Goal: Transaction & Acquisition: Obtain resource

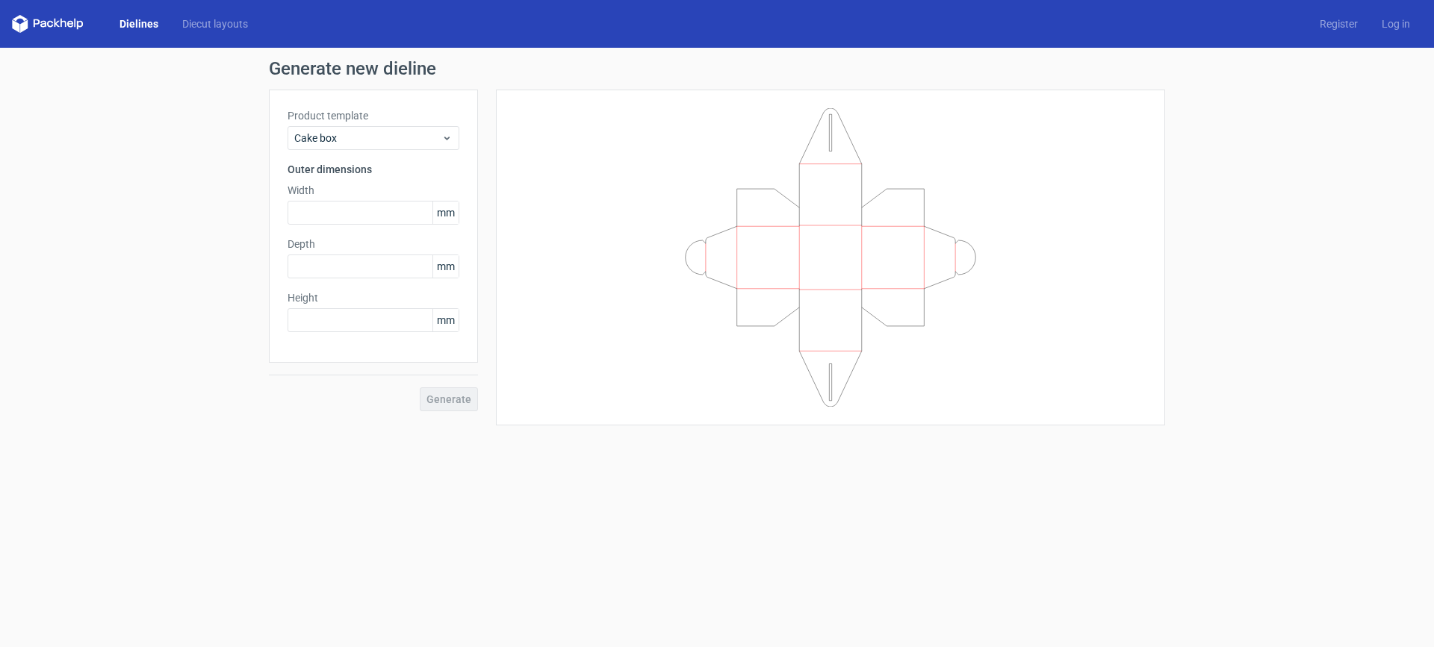
click at [450, 215] on span "mm" at bounding box center [445, 213] width 26 height 22
click at [379, 211] on input "text" at bounding box center [374, 213] width 172 height 24
drag, startPoint x: 315, startPoint y: 214, endPoint x: 264, endPoint y: 205, distance: 51.4
click at [264, 205] on div "Generate new dieline Product template Cake box Outer dimensions Width 14 mm Val…" at bounding box center [717, 248] width 1434 height 401
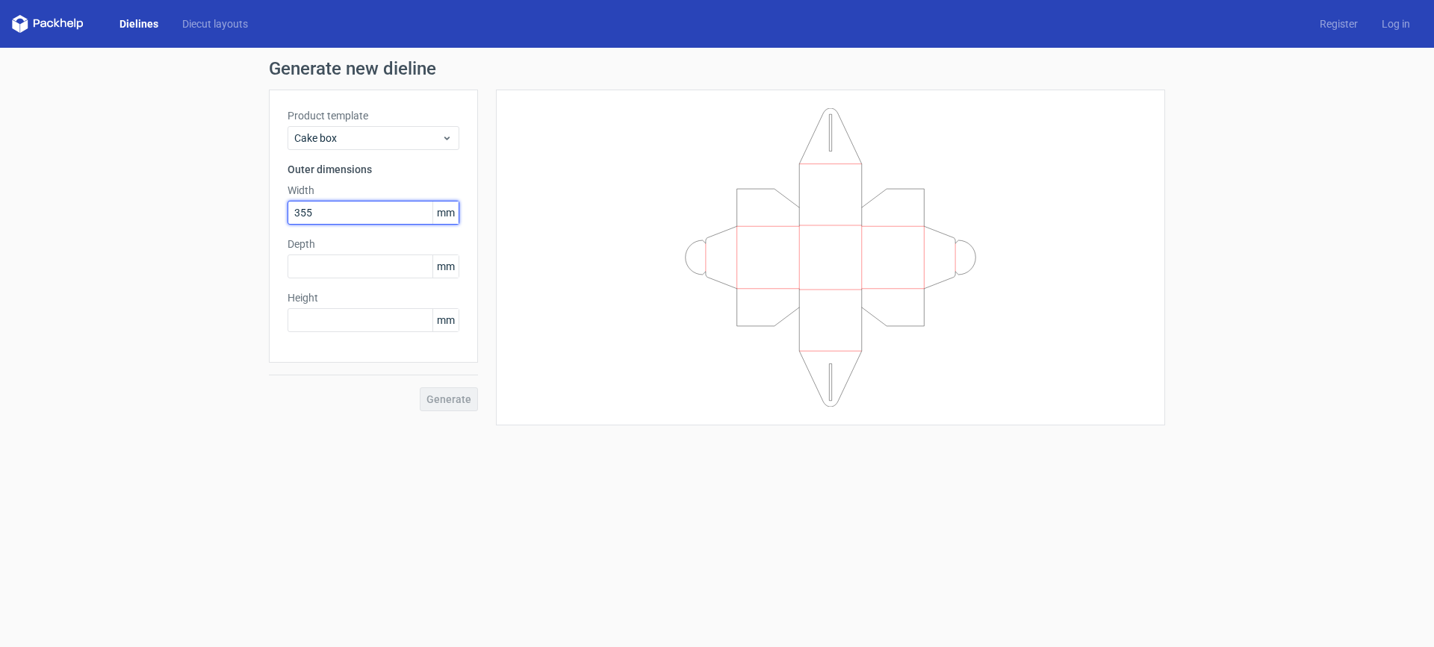
type input "355"
click at [341, 322] on input "text" at bounding box center [374, 320] width 172 height 24
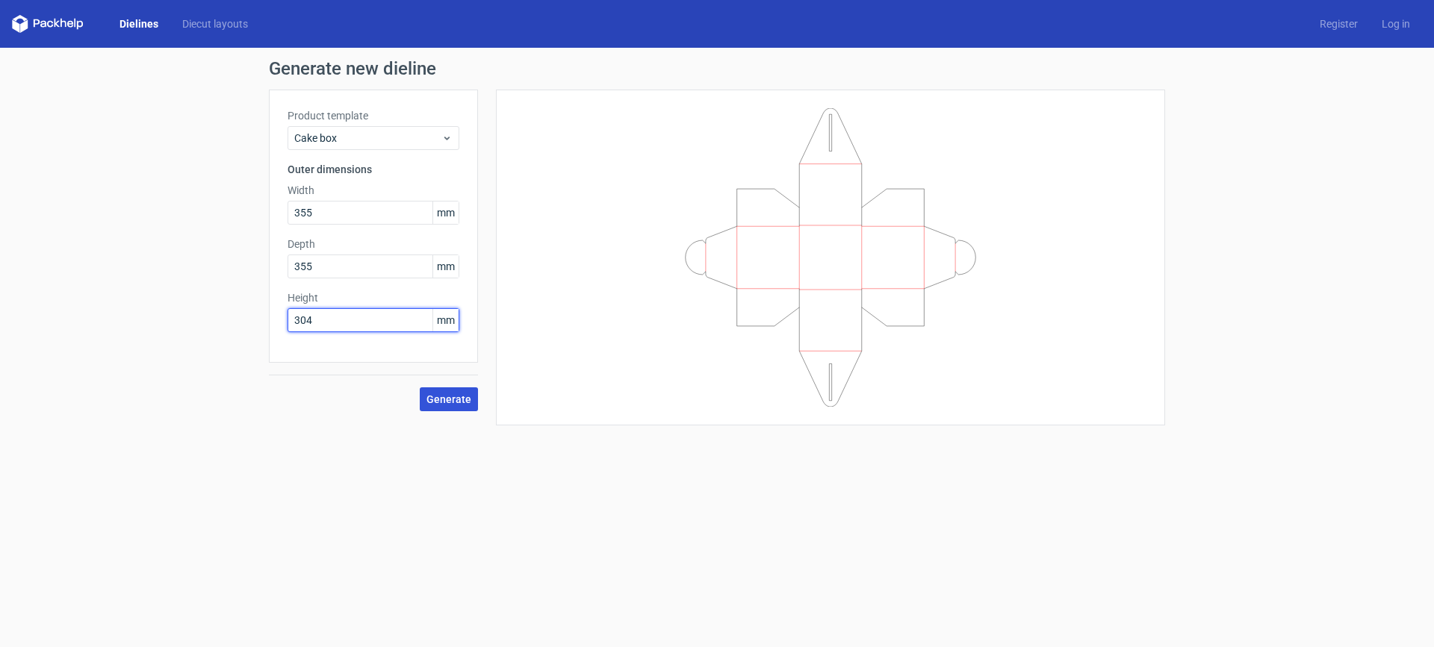
type input "304"
click at [441, 389] on button "Generate" at bounding box center [449, 400] width 58 height 24
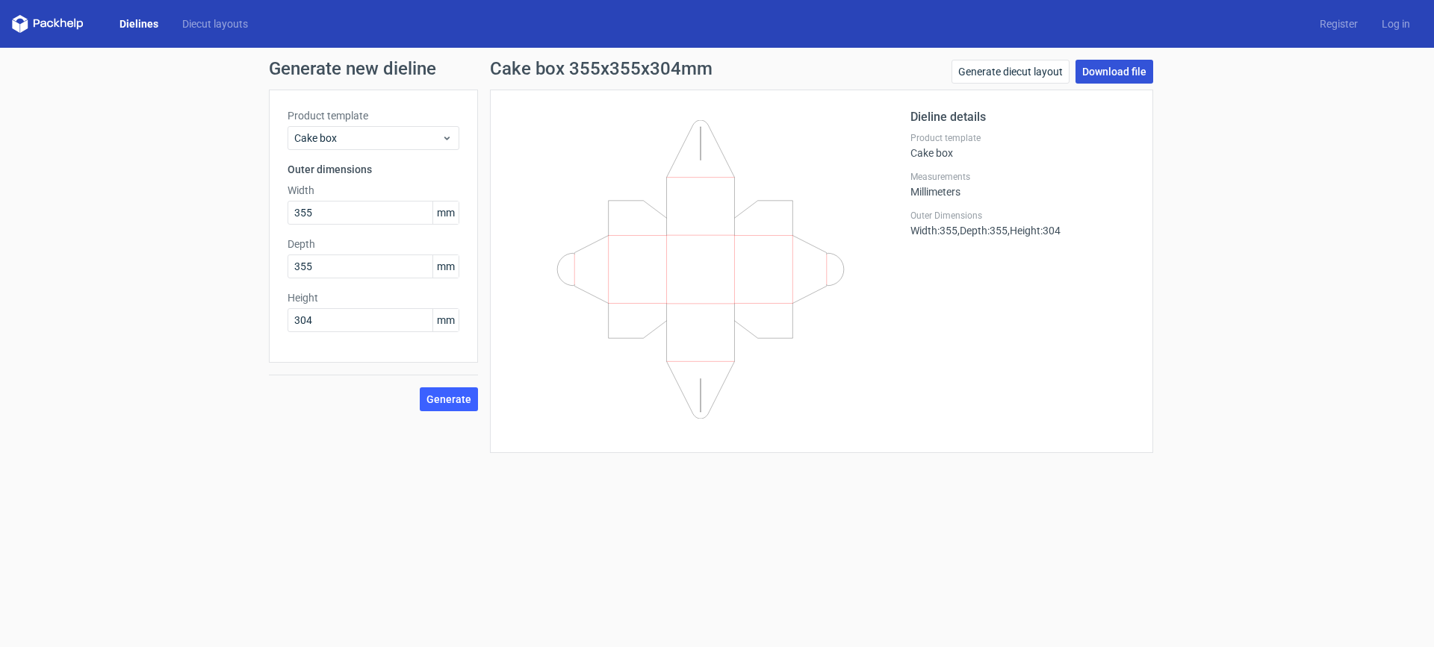
click at [1133, 71] on link "Download file" at bounding box center [1114, 72] width 78 height 24
click at [1033, 72] on link "Generate diecut layout" at bounding box center [1010, 72] width 118 height 24
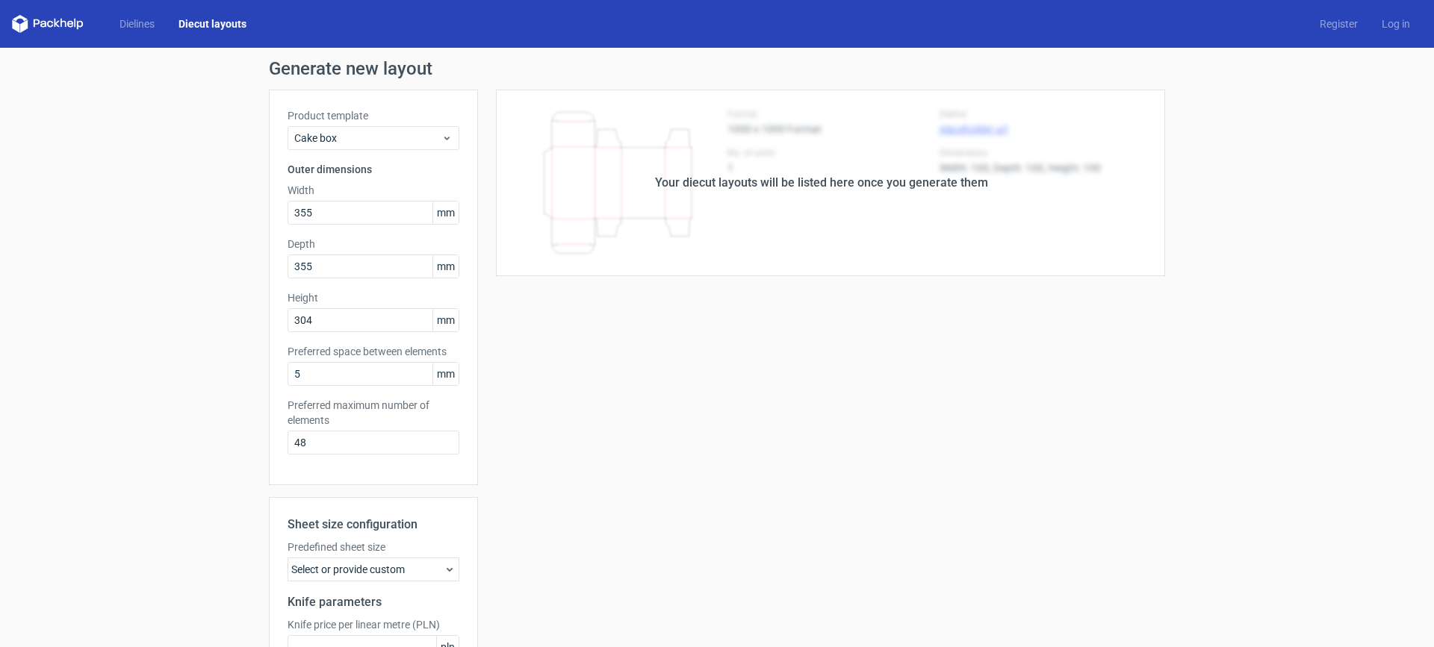
click at [834, 278] on div "Your diecut layouts will be listed here once you generate them Height Depth Wid…" at bounding box center [821, 441] width 687 height 703
click at [1257, 199] on div "Generate new layout Product template Cake box Outer dimensions Width 355 mm Dep…" at bounding box center [717, 426] width 1434 height 756
click at [1258, 197] on div "Generate new layout Product template Cake box Outer dimensions Width 355 mm Dep…" at bounding box center [717, 426] width 1434 height 756
